Goal: Task Accomplishment & Management: Manage account settings

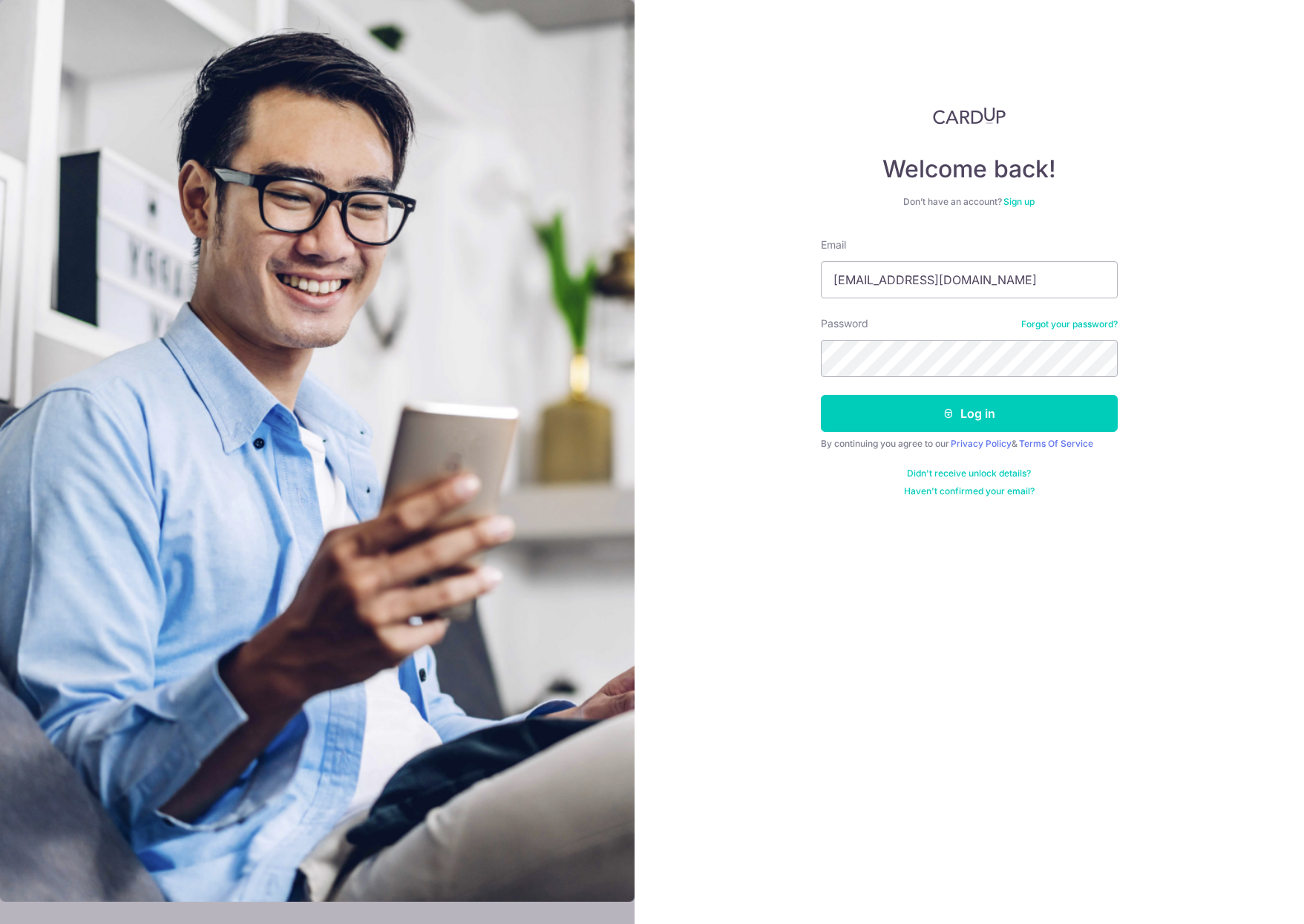
type input "yerenshun@gmail.com"
click at [981, 432] on form "Email yerenshun@gmail.com Password Forgot your password? Log in By continuing y…" at bounding box center [969, 367] width 297 height 259
click at [986, 418] on button "Log in" at bounding box center [969, 413] width 297 height 37
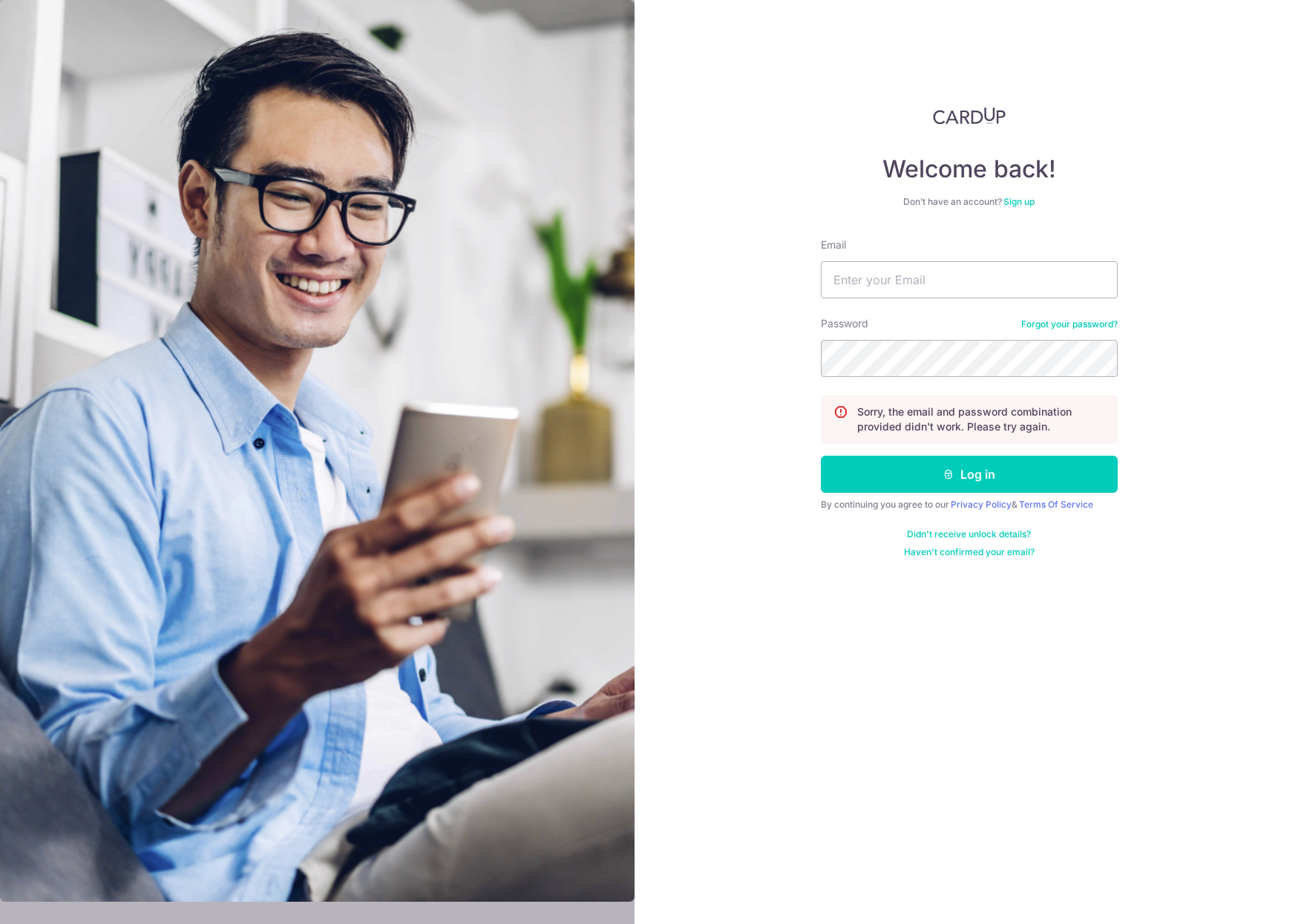
click at [1080, 321] on link "Forgot your password?" at bounding box center [1069, 324] width 96 height 12
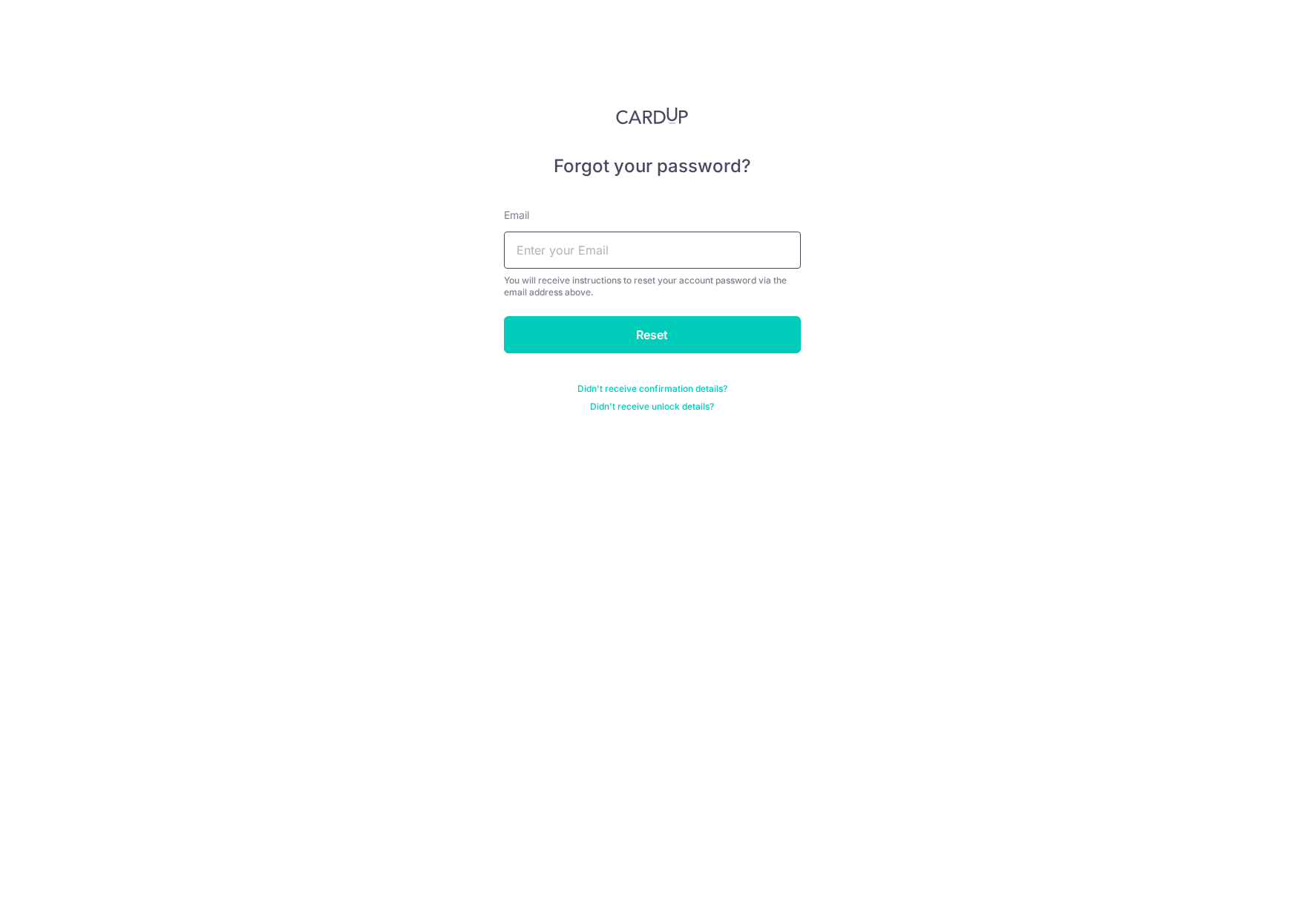
click at [708, 257] on input "text" at bounding box center [652, 249] width 297 height 37
type input "[EMAIL_ADDRESS]"
click at [504, 316] on input "Reset" at bounding box center [652, 334] width 297 height 37
